Goal: Navigation & Orientation: Go to known website

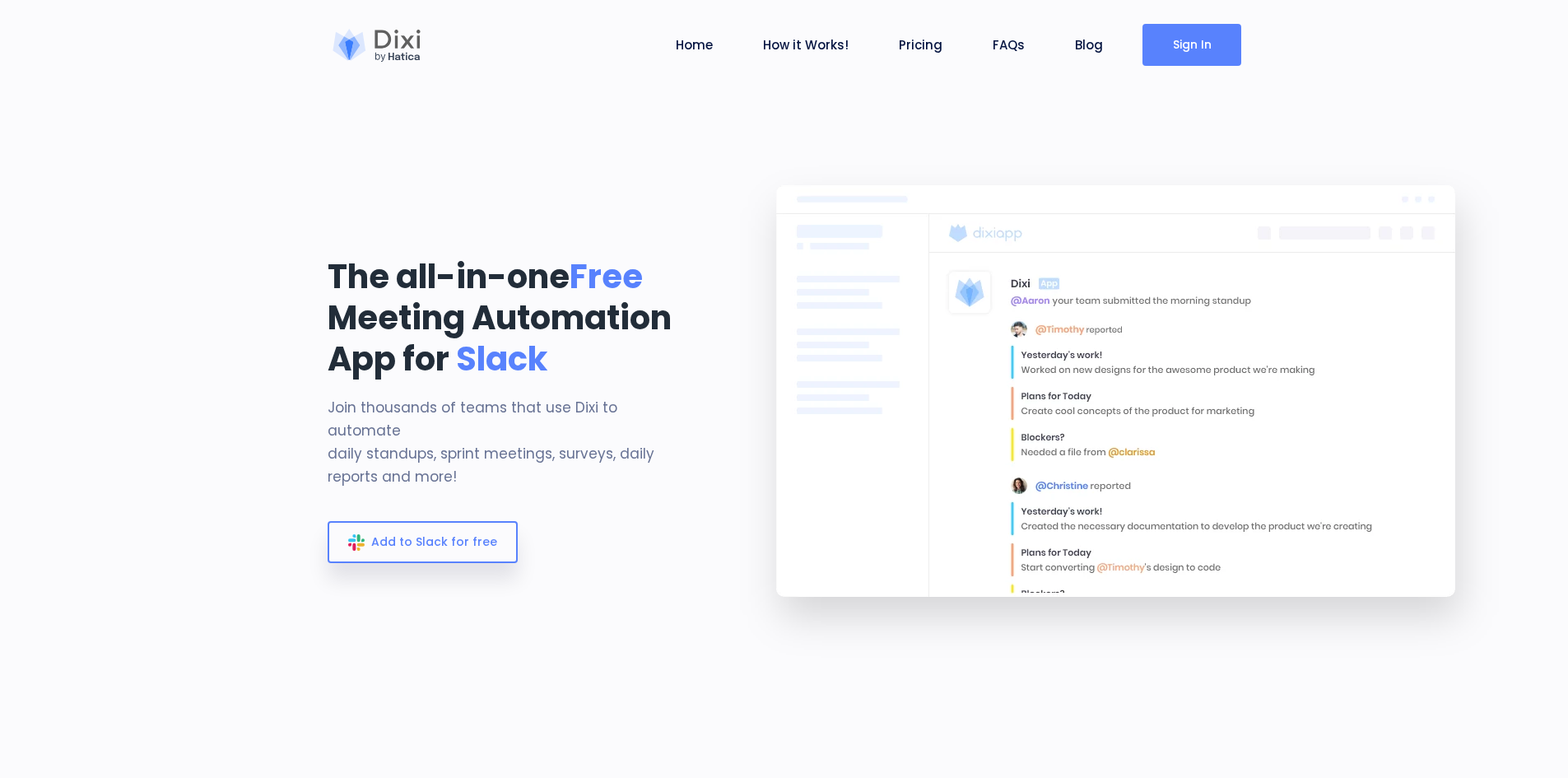
click at [1186, 43] on link "Sign In" at bounding box center [1191, 45] width 99 height 42
